Goal: Task Accomplishment & Management: Complete application form

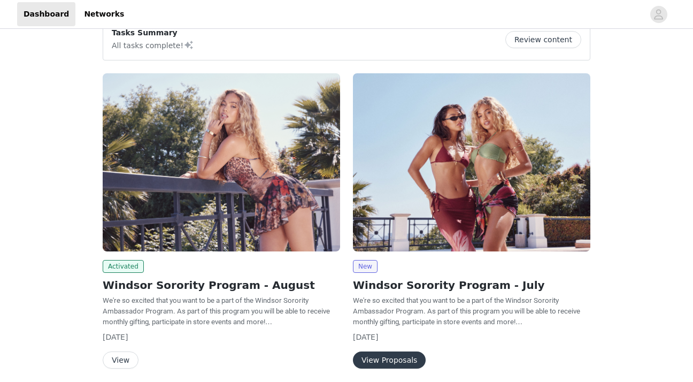
scroll to position [25, 0]
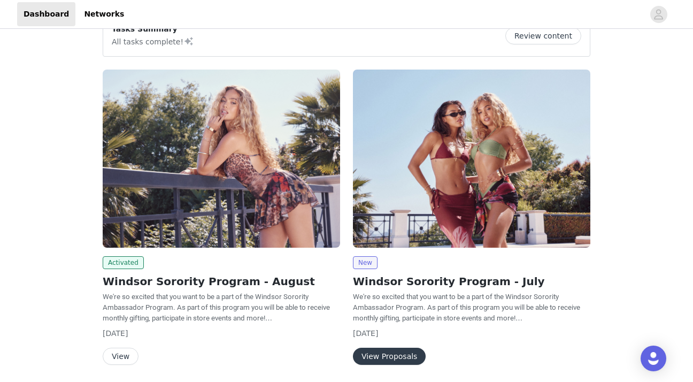
click at [128, 351] on button "View" at bounding box center [121, 355] width 36 height 17
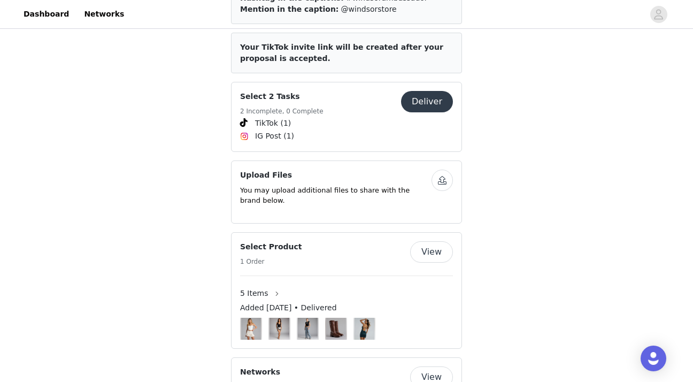
scroll to position [489, 0]
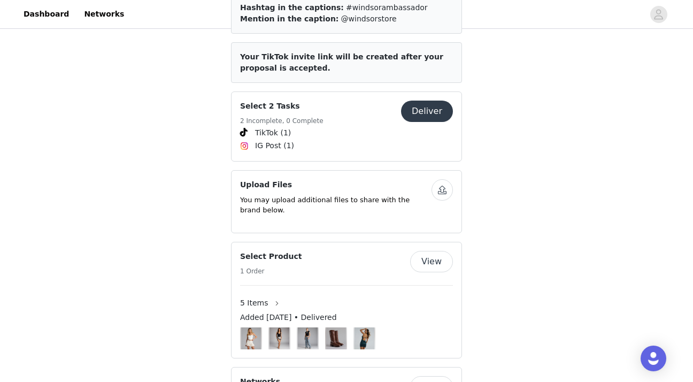
click at [430, 101] on button "Deliver" at bounding box center [427, 110] width 52 height 21
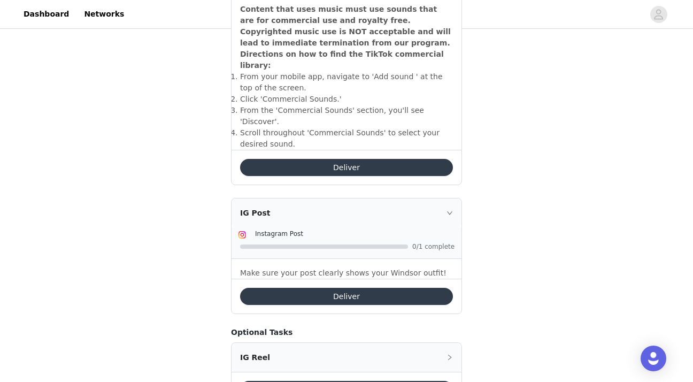
scroll to position [409, 0]
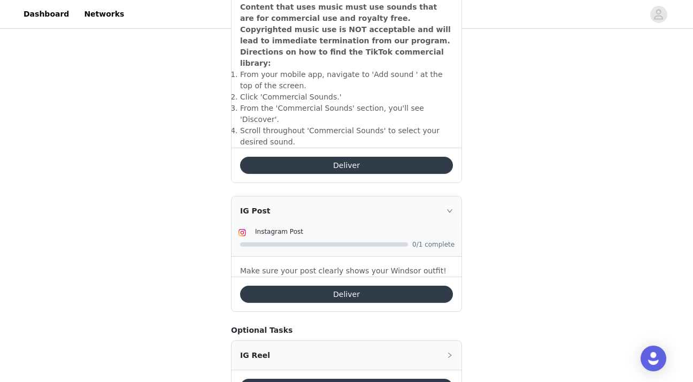
click at [365, 285] on button "Deliver" at bounding box center [346, 293] width 213 height 17
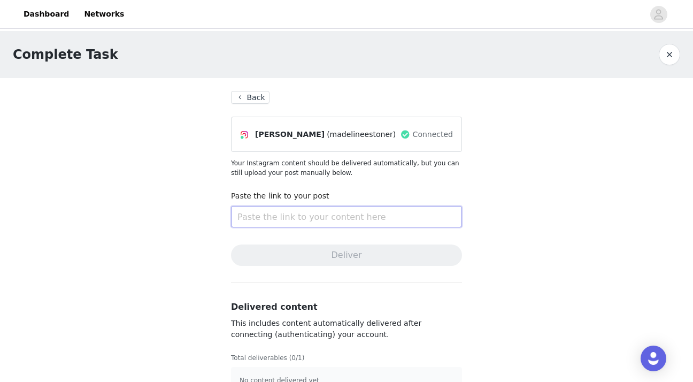
click at [290, 212] on input "text" at bounding box center [346, 216] width 231 height 21
paste input "[URL][DOMAIN_NAME]"
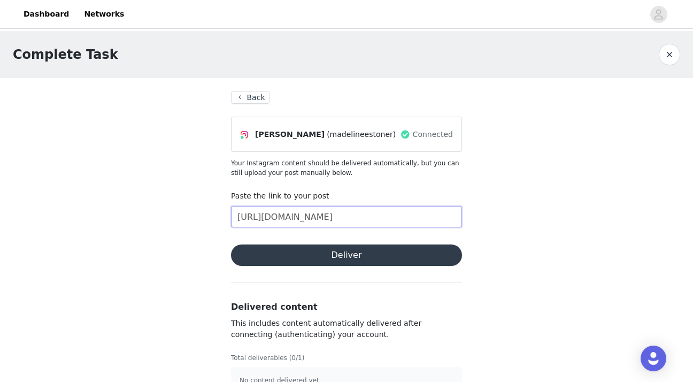
scroll to position [0, 90]
type input "[URL][DOMAIN_NAME]"
click at [334, 252] on button "Deliver" at bounding box center [346, 254] width 231 height 21
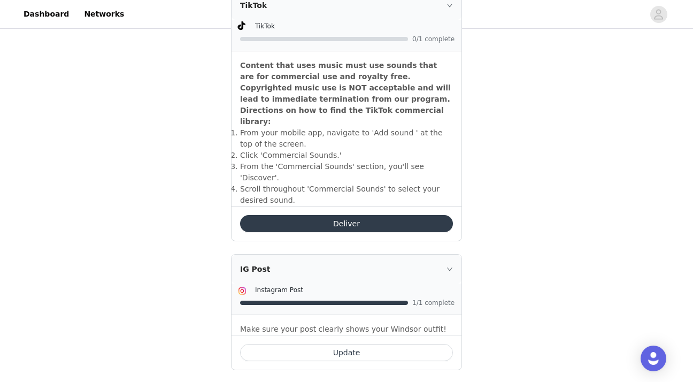
scroll to position [350, 0]
click at [354, 215] on button "Deliver" at bounding box center [346, 223] width 213 height 17
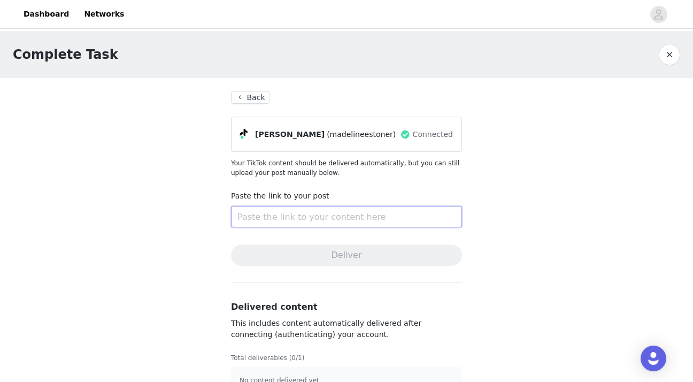
click at [354, 218] on input "text" at bounding box center [346, 216] width 231 height 21
paste input "[URL][DOMAIN_NAME]"
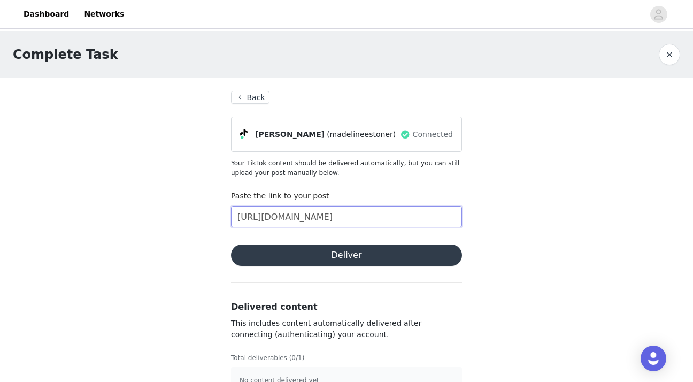
type input "[URL][DOMAIN_NAME]"
click at [362, 257] on button "Deliver" at bounding box center [346, 254] width 231 height 21
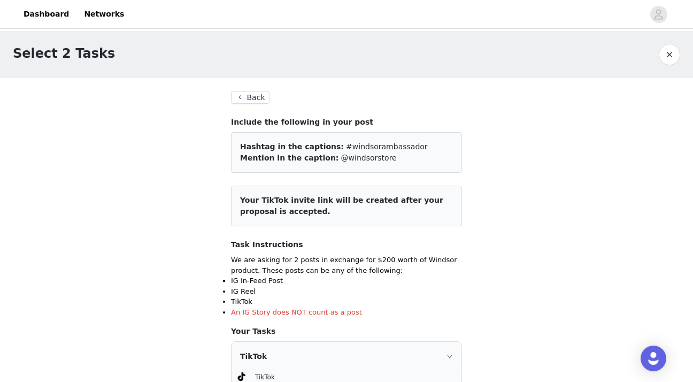
click at [666, 55] on button "button" at bounding box center [668, 54] width 21 height 21
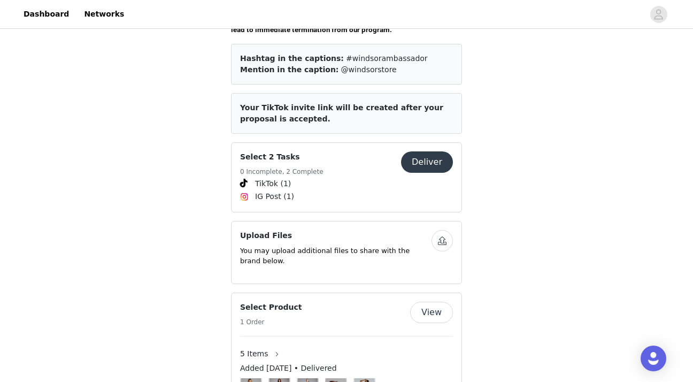
scroll to position [439, 0]
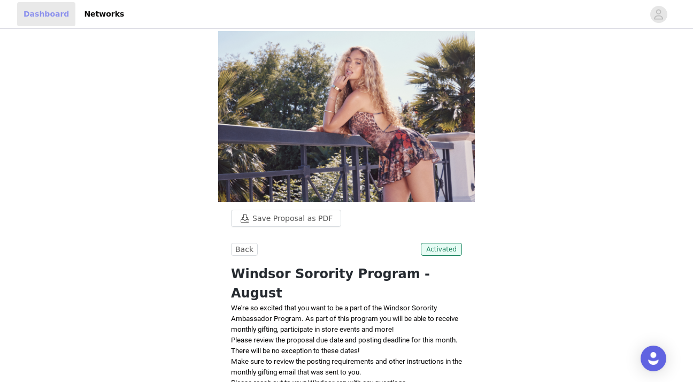
click at [52, 12] on link "Dashboard" at bounding box center [46, 14] width 58 height 24
